Goal: Information Seeking & Learning: Learn about a topic

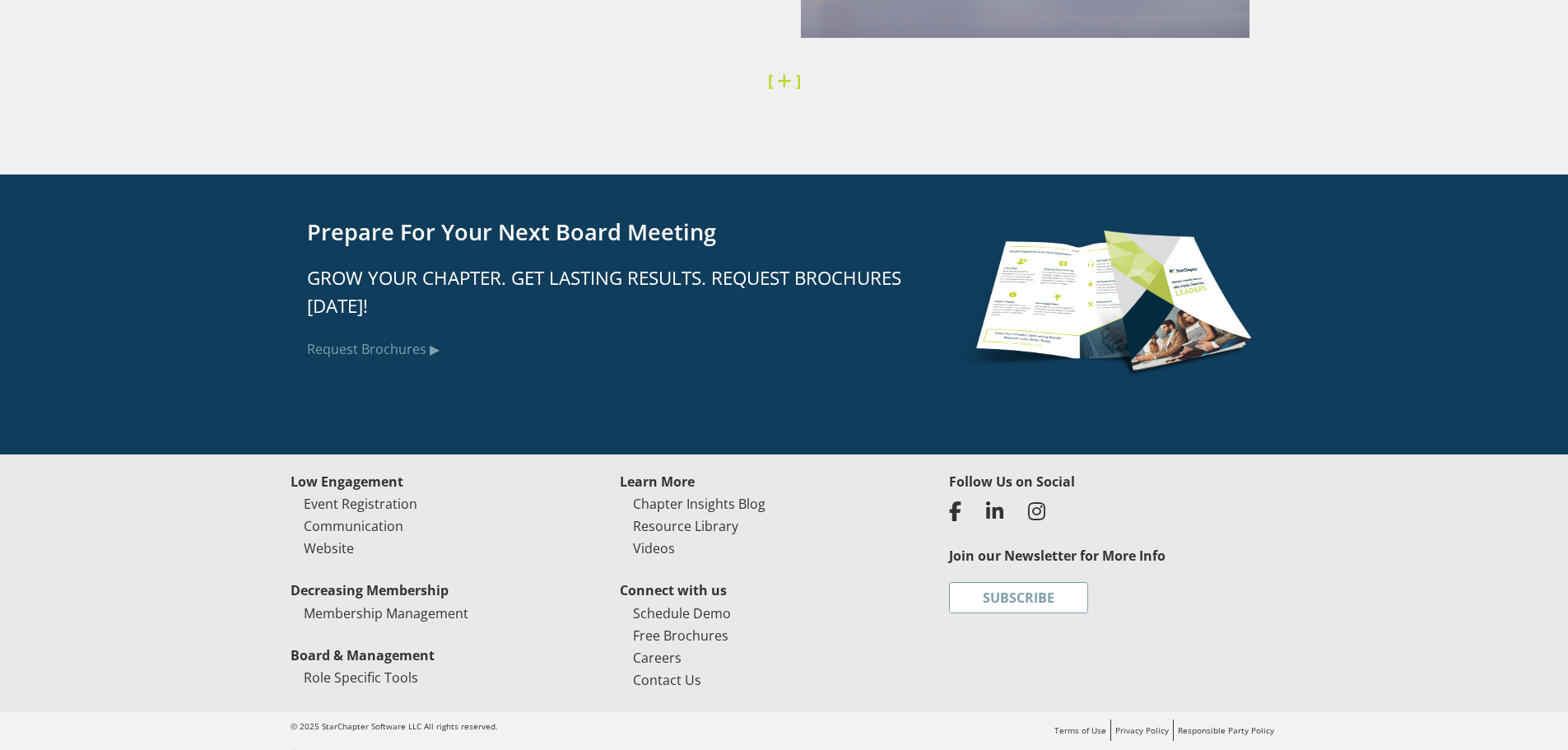
scroll to position [4160, 0]
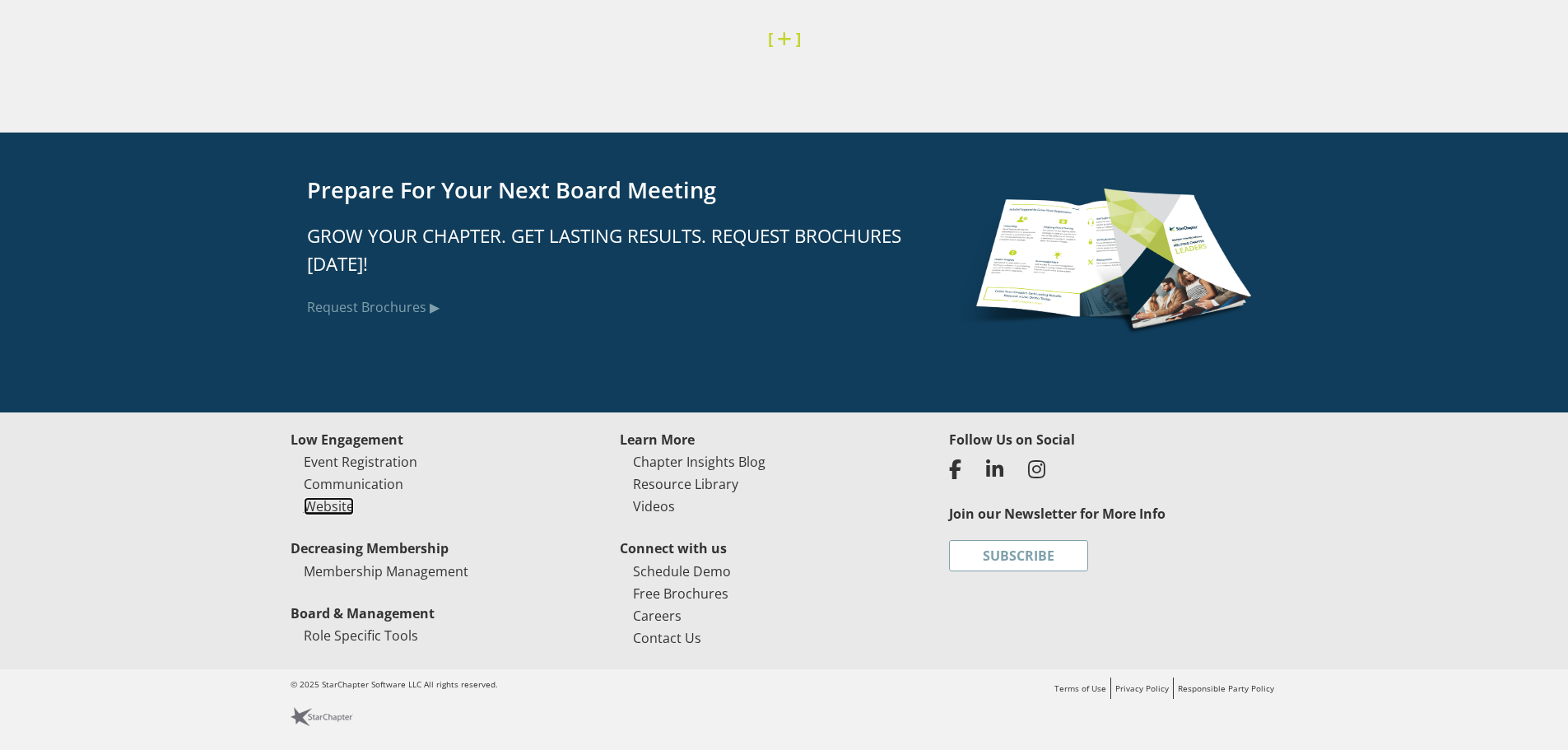
click at [335, 502] on link "Website" at bounding box center [329, 506] width 51 height 18
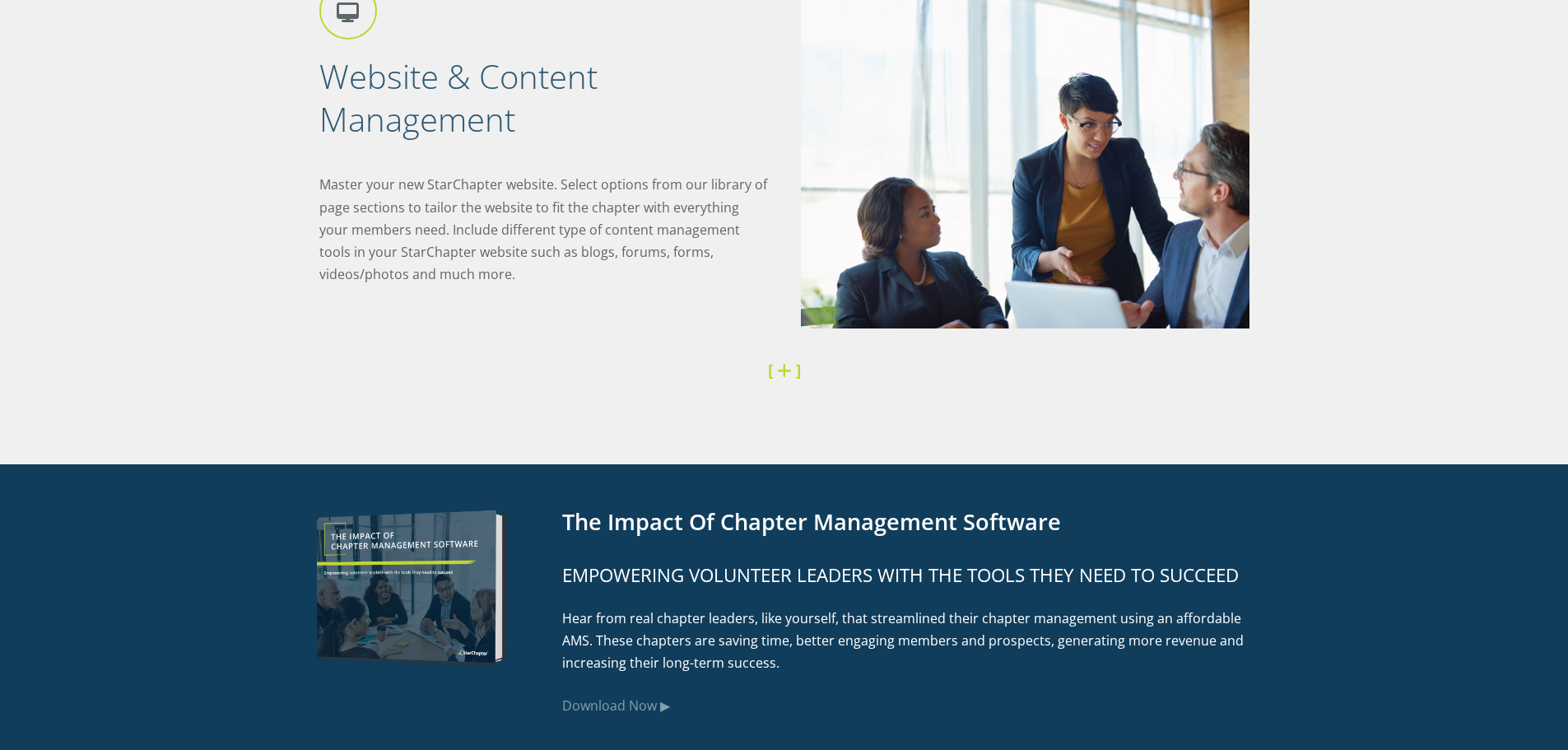
click at [782, 364] on link at bounding box center [787, 369] width 19 height 22
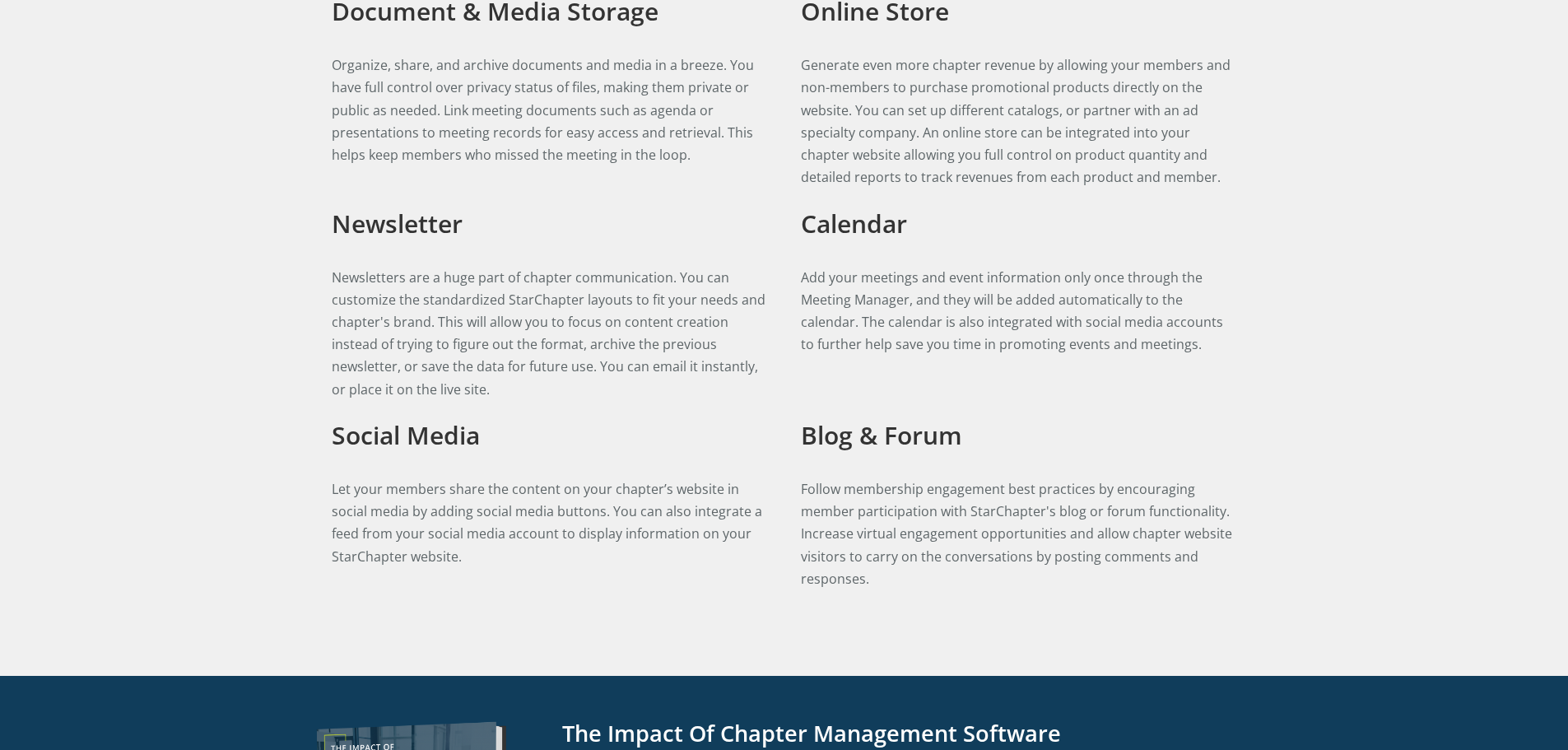
scroll to position [3952, 0]
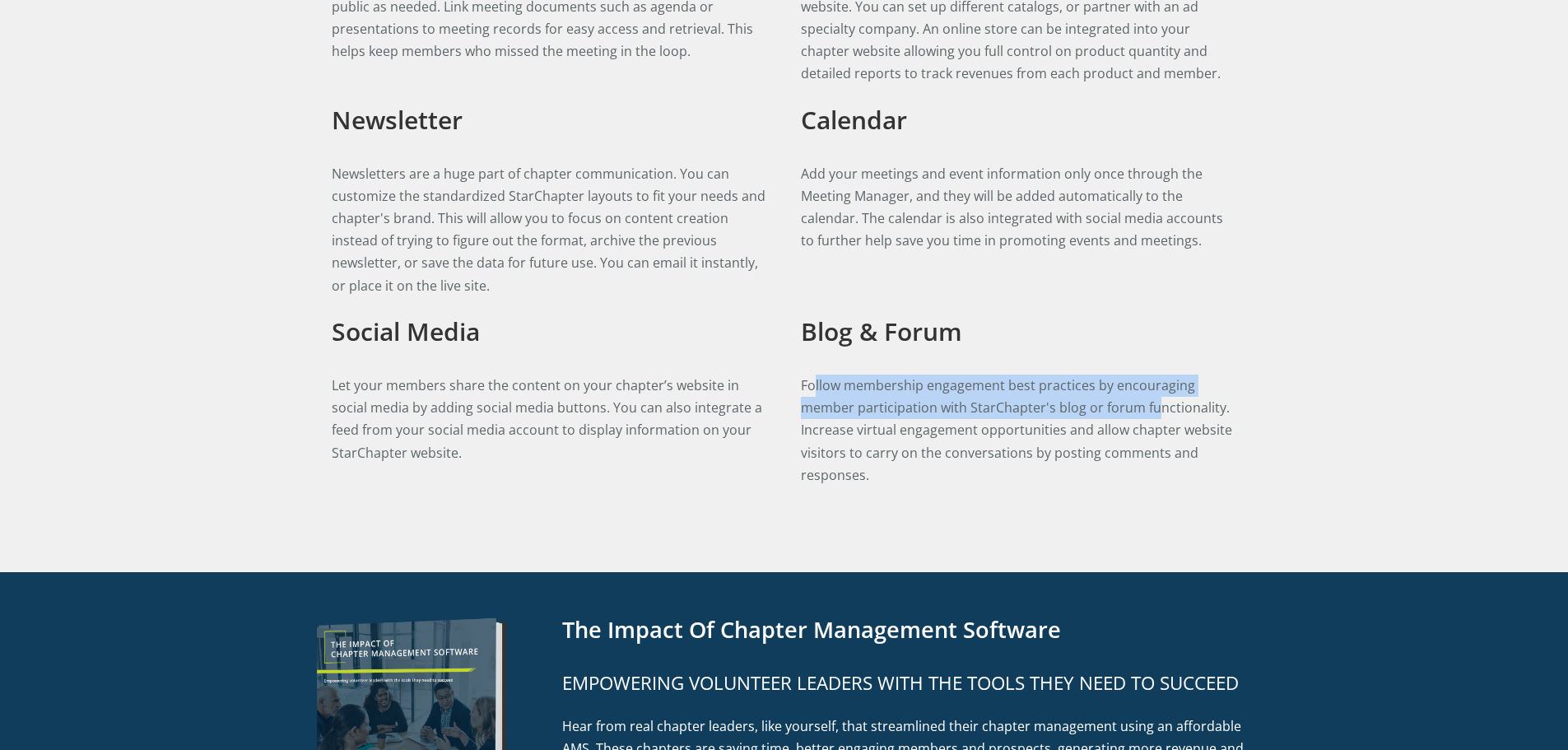
drag, startPoint x: 815, startPoint y: 392, endPoint x: 1163, endPoint y: 419, distance: 349.0
click at [1163, 419] on p "Follow membership engagement best practices by encouraging member participation…" at bounding box center [1019, 430] width 436 height 112
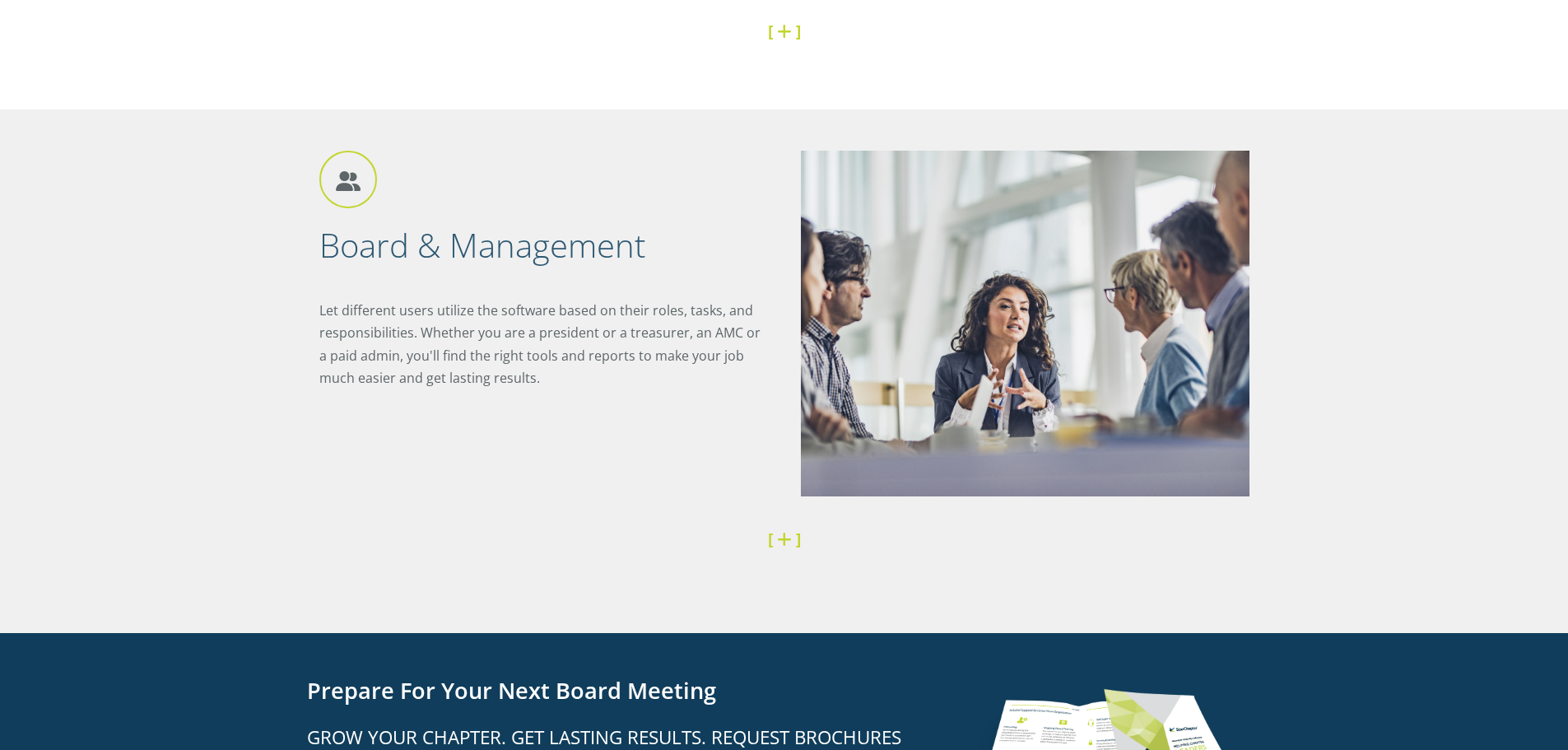
scroll to position [5270, 0]
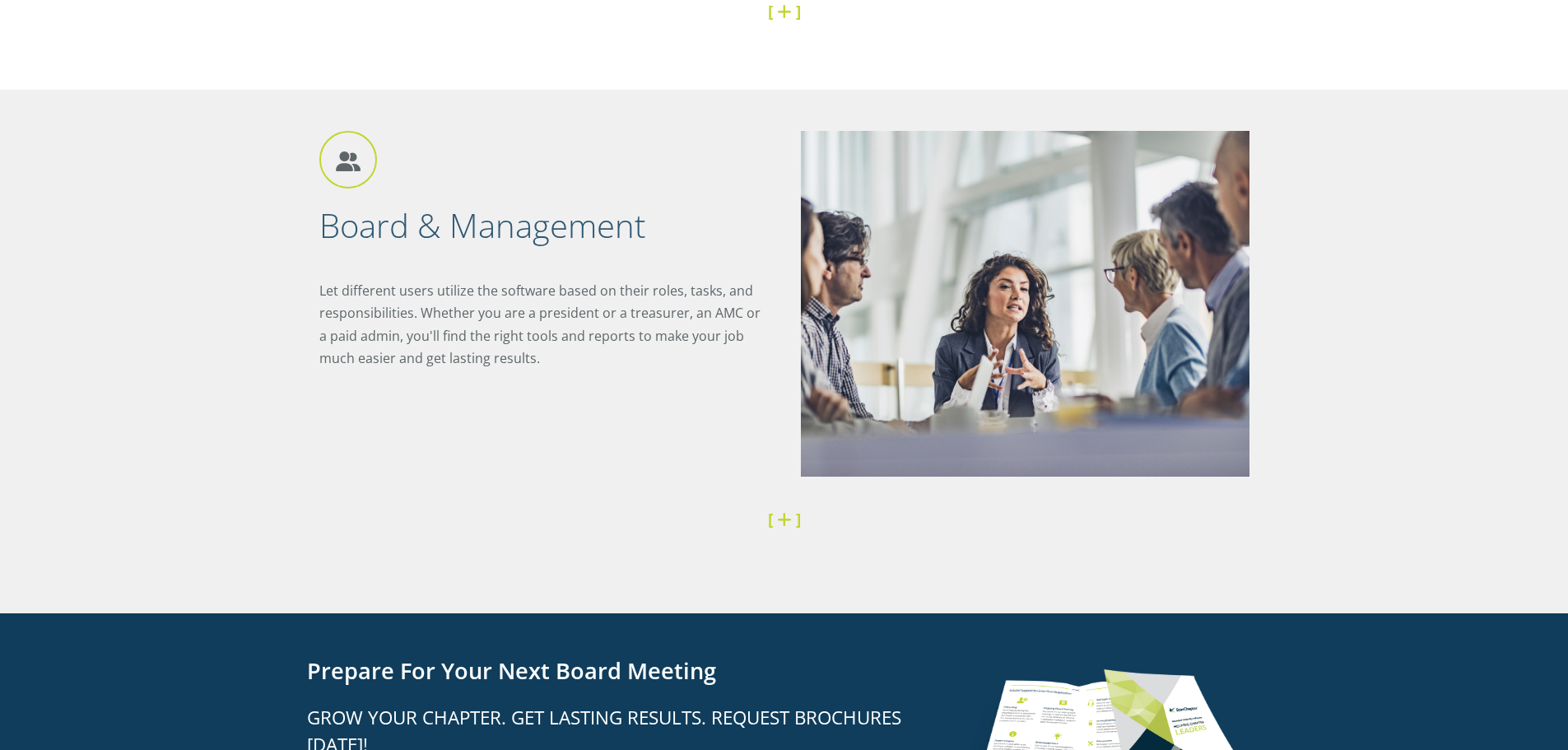
click at [796, 521] on strong "]" at bounding box center [798, 518] width 5 height 22
click at [784, 518] on link at bounding box center [787, 518] width 19 height 22
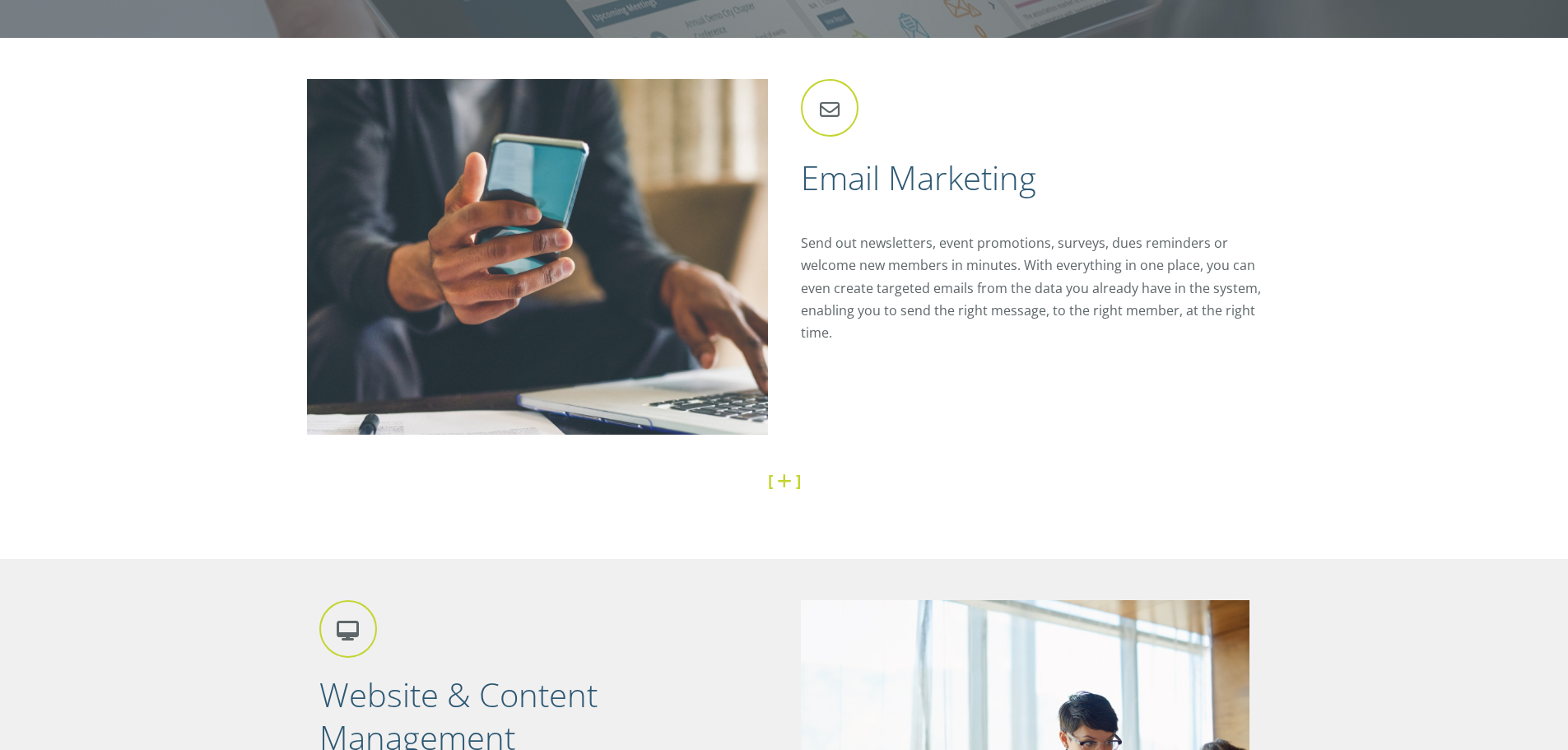
scroll to position [1645, 0]
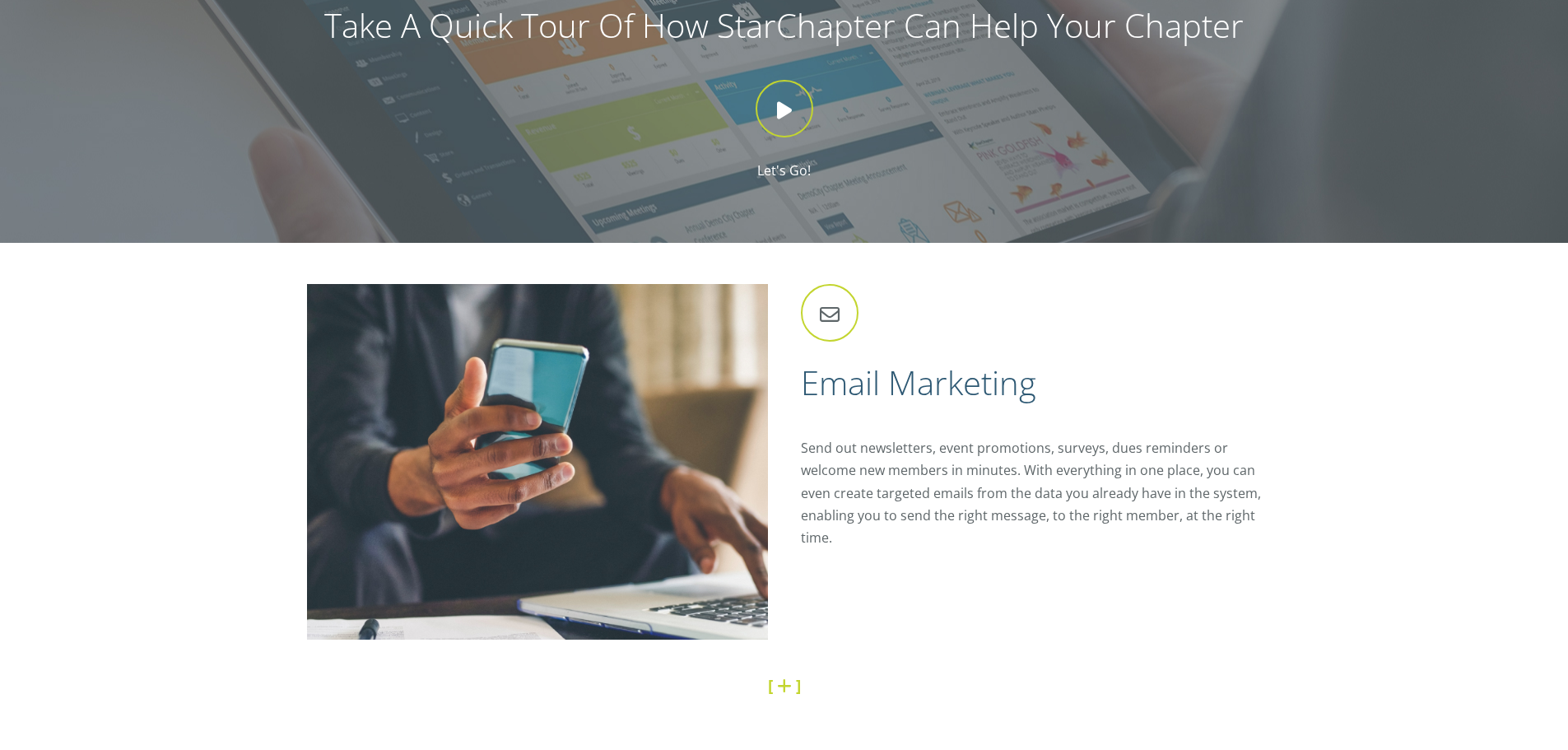
drag, startPoint x: 784, startPoint y: 682, endPoint x: 785, endPoint y: 673, distance: 9.1
click at [785, 680] on link at bounding box center [787, 685] width 19 height 22
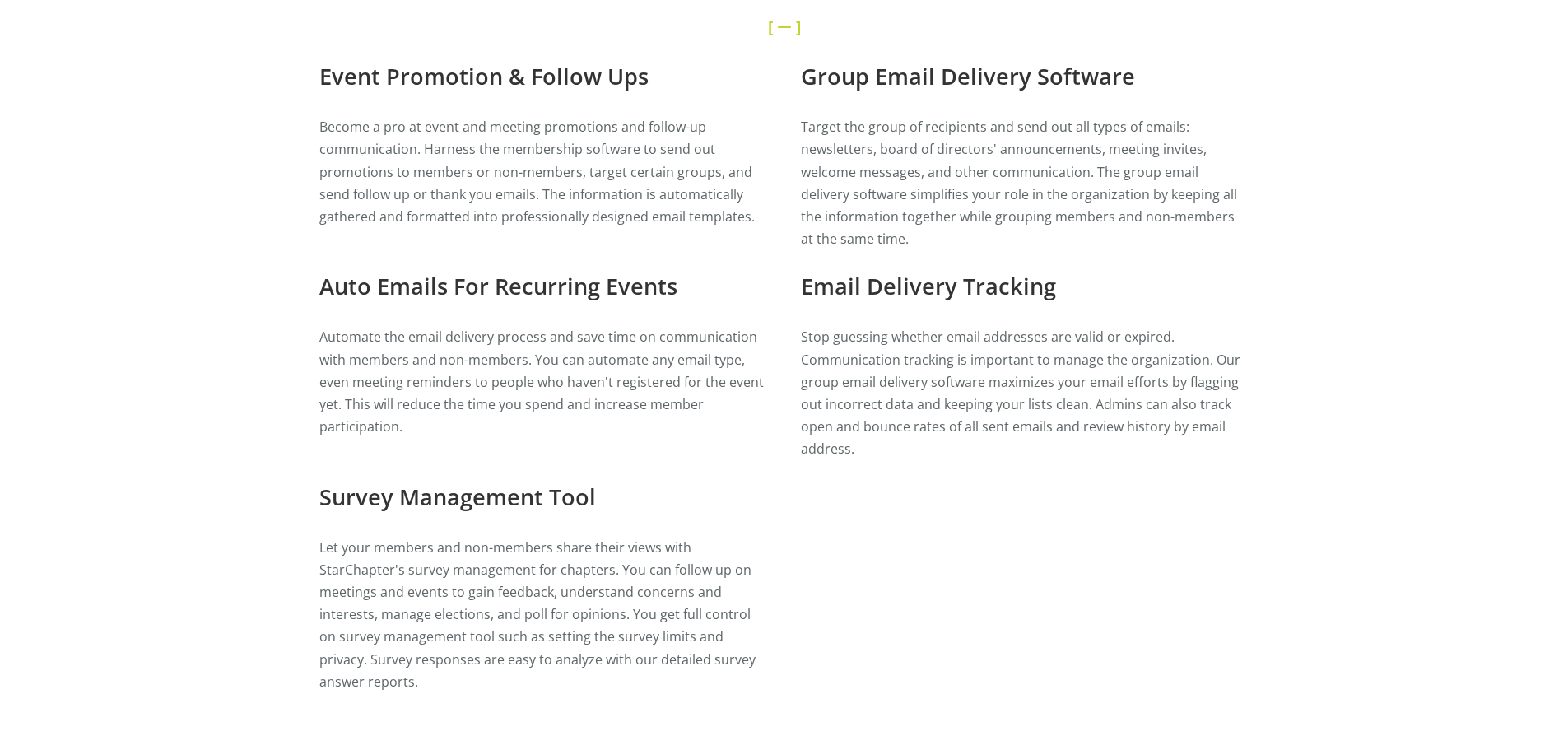
scroll to position [2387, 0]
